Goal: Find specific page/section: Find specific page/section

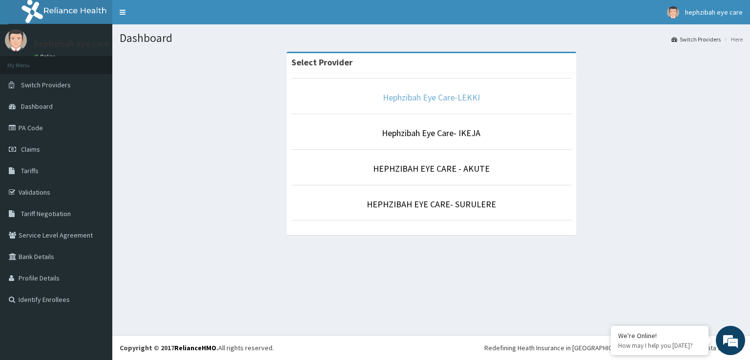
click at [442, 99] on link "Hephzibah Eye Care-LEKKI" at bounding box center [431, 97] width 97 height 11
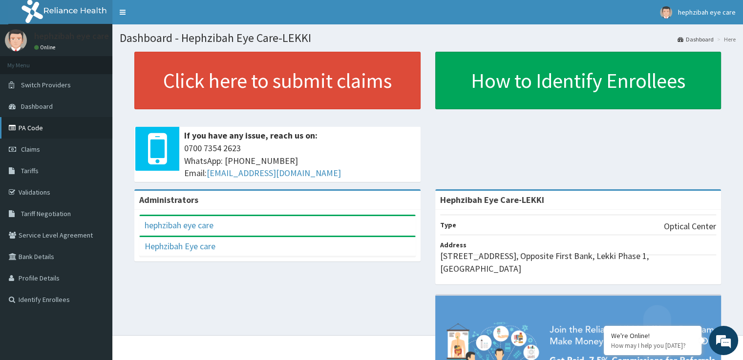
click at [37, 120] on link "PA Code" at bounding box center [56, 127] width 112 height 21
